Goal: Communication & Community: Answer question/provide support

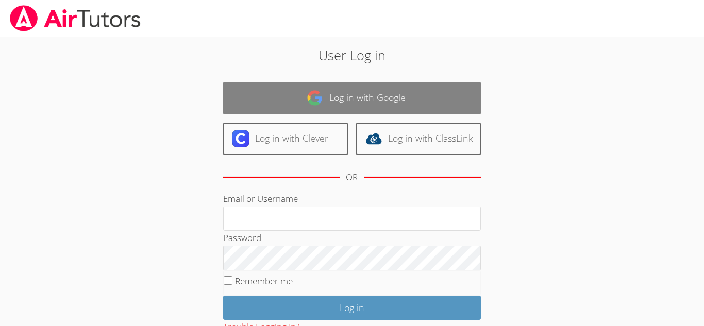
click at [426, 90] on link "Log in with Google" at bounding box center [352, 98] width 258 height 32
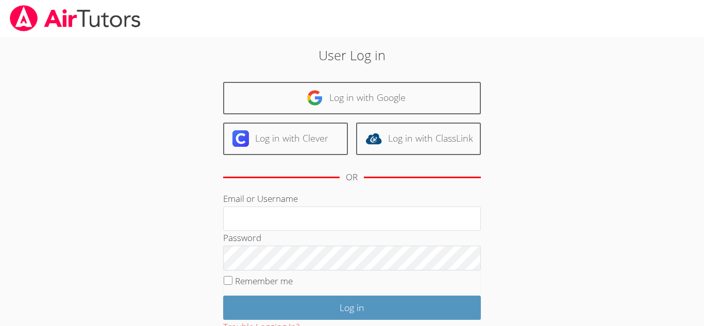
click at [699, 139] on body "User Log in Log in with Google Log in with Clever Log in with ClassLink OR Emai…" at bounding box center [352, 163] width 704 height 326
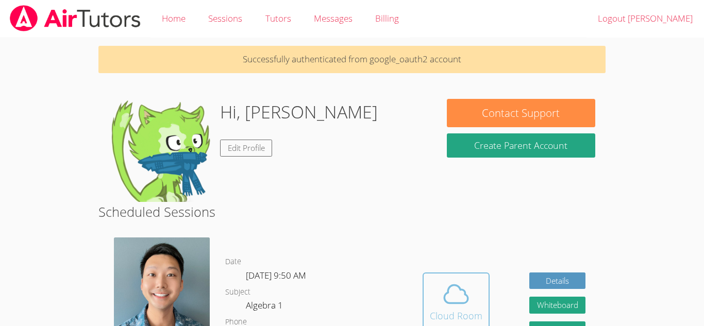
click at [455, 304] on icon at bounding box center [456, 294] width 24 height 18
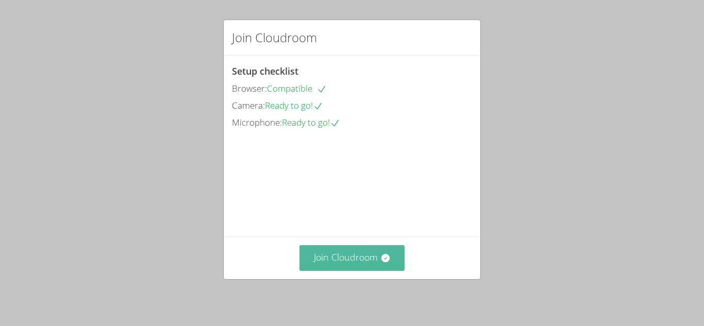
click at [383, 265] on button "Join Cloudroom" at bounding box center [352, 257] width 106 height 25
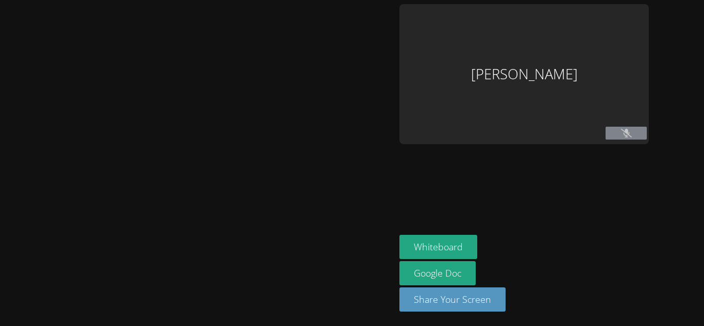
click at [371, 260] on div at bounding box center [197, 163] width 387 height 318
click at [630, 137] on icon at bounding box center [626, 133] width 11 height 9
click at [585, 212] on aside "[PERSON_NAME] Whiteboard Google Doc Share Your Screen" at bounding box center [524, 163] width 258 height 326
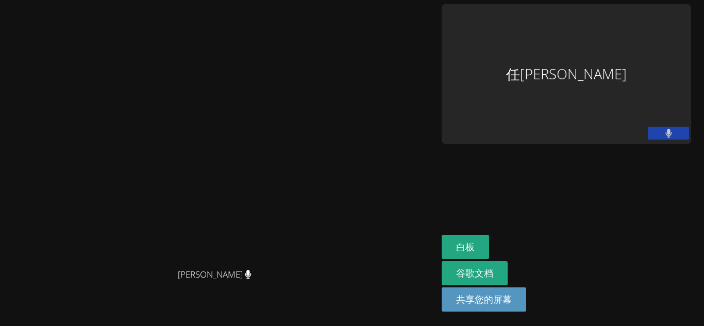
click at [665, 127] on button at bounding box center [668, 133] width 41 height 13
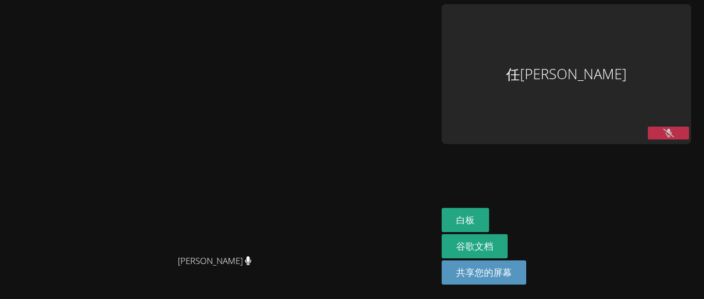
click at [681, 131] on div "任[PERSON_NAME]" at bounding box center [566, 74] width 249 height 140
click at [681, 128] on button at bounding box center [668, 133] width 41 height 13
click at [475, 214] on font "白板" at bounding box center [465, 220] width 19 height 12
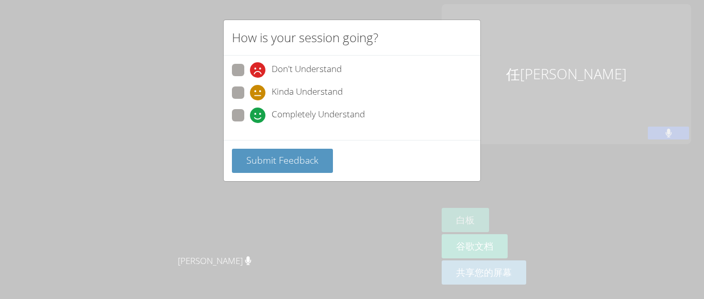
scroll to position [8, 0]
click at [250, 123] on span at bounding box center [250, 123] width 0 height 0
click at [250, 117] on input "Completely Understand" at bounding box center [254, 113] width 9 height 9
radio input "true"
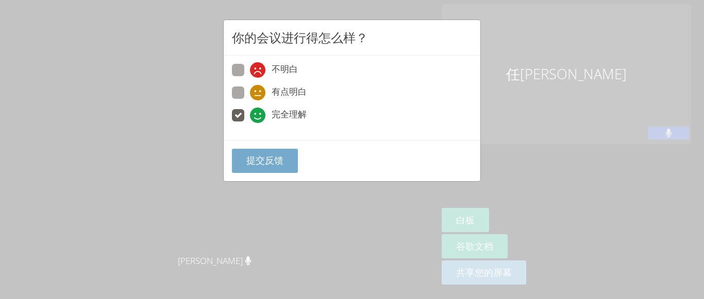
click at [267, 169] on button "提交反馈" at bounding box center [265, 161] width 66 height 24
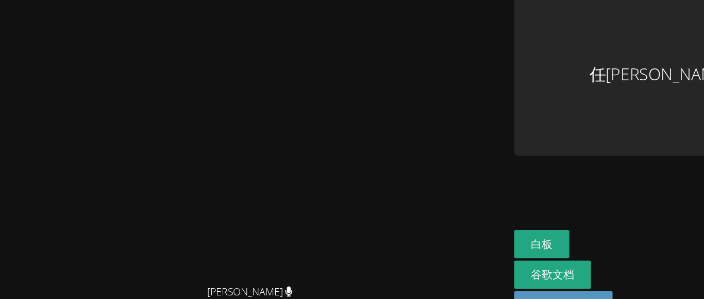
scroll to position [0, 0]
